Goal: Task Accomplishment & Management: Use online tool/utility

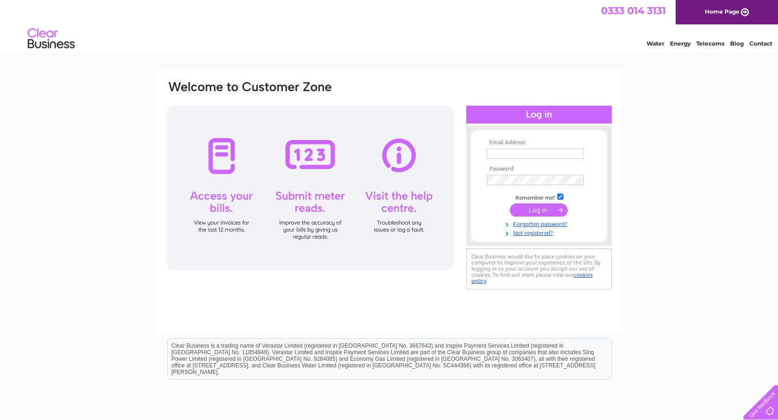
type input "[EMAIL_ADDRESS][DOMAIN_NAME]"
click at [540, 210] on input "submit" at bounding box center [539, 209] width 58 height 13
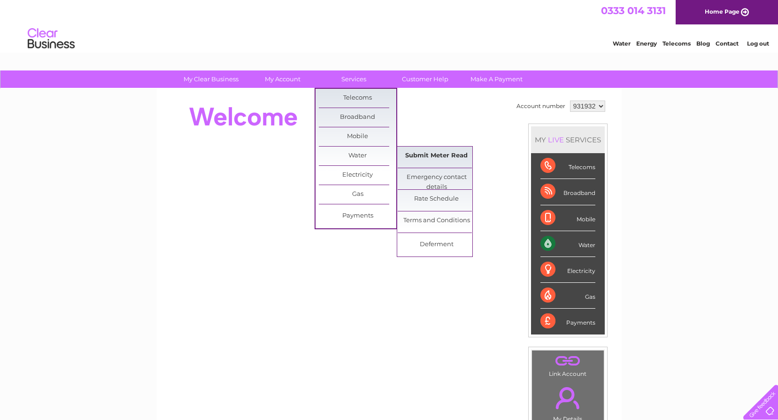
click at [438, 159] on link "Submit Meter Read" at bounding box center [436, 156] width 77 height 19
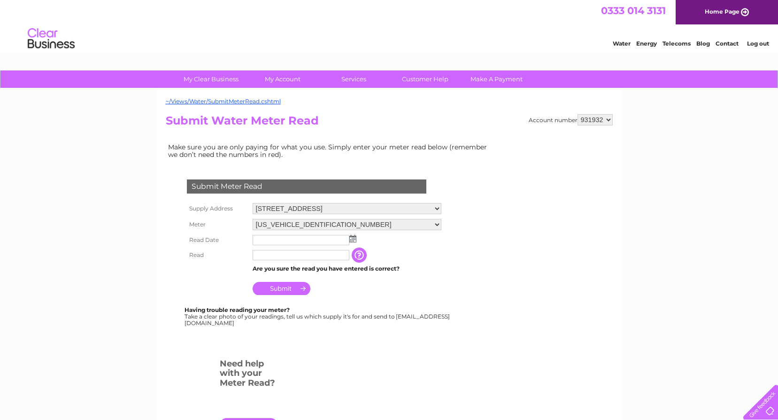
click at [353, 238] on img at bounding box center [352, 239] width 7 height 8
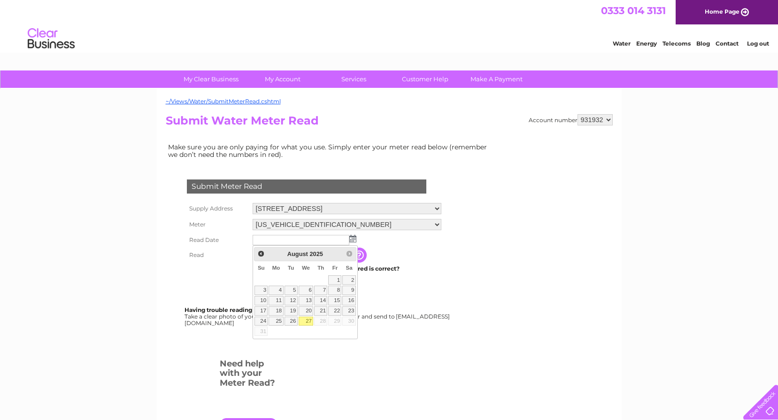
click at [307, 319] on link "27" at bounding box center [306, 321] width 15 height 9
type input "2025/08/27"
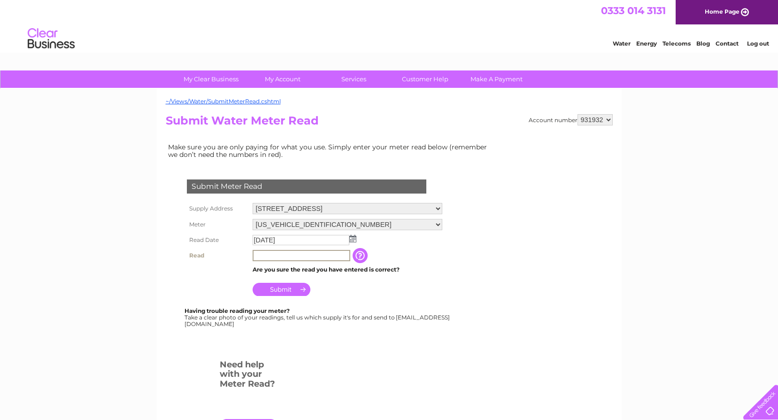
click at [308, 257] on input "text" at bounding box center [302, 255] width 98 height 11
type input "103"
click at [282, 287] on input "Submit" at bounding box center [282, 288] width 58 height 13
